Goal: Find specific page/section

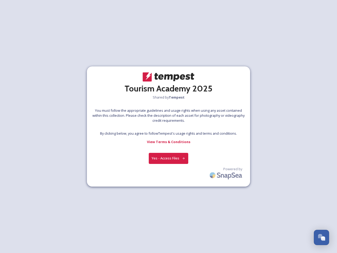
click at [169, 126] on div at bounding box center [169, 127] width 0 height 8
click at [169, 158] on button "Yes - Access Files" at bounding box center [169, 158] width 40 height 11
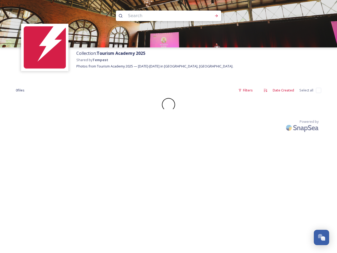
click at [227, 174] on div "Collection: Tourism Academy 2025 Shared by Tempest Photos from Tourism Academy …" at bounding box center [168, 126] width 337 height 253
click at [322, 237] on div "Open Chat" at bounding box center [323, 238] width 4 height 4
